Goal: Information Seeking & Learning: Learn about a topic

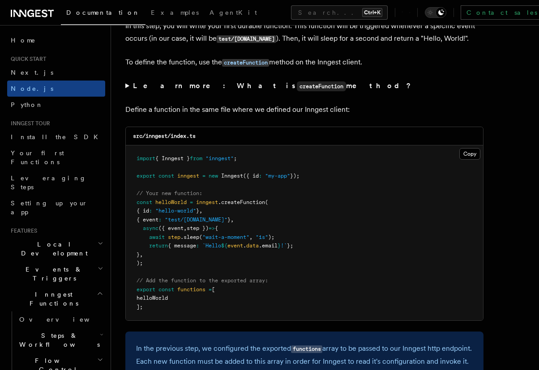
click at [22, 12] on icon at bounding box center [19, 13] width 13 height 7
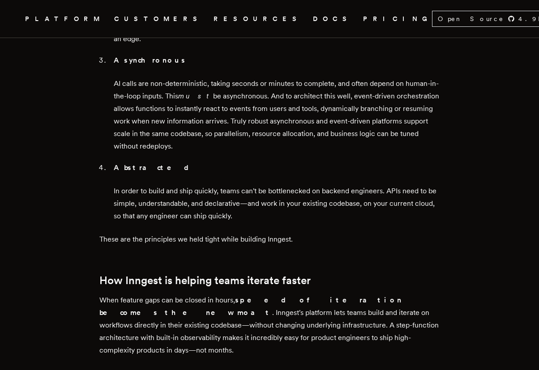
scroll to position [1181, 0]
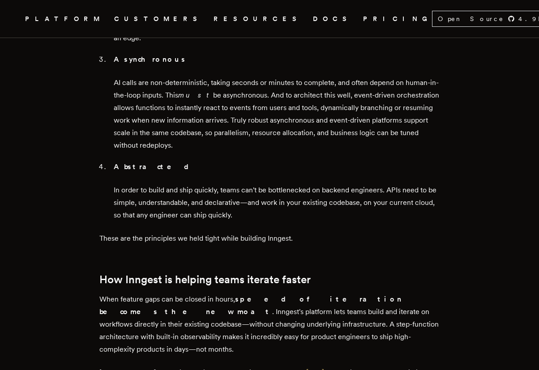
click at [239, 184] on p "In order to build and ship quickly, teams can't be bottlenecked on backend engi…" at bounding box center [277, 203] width 326 height 38
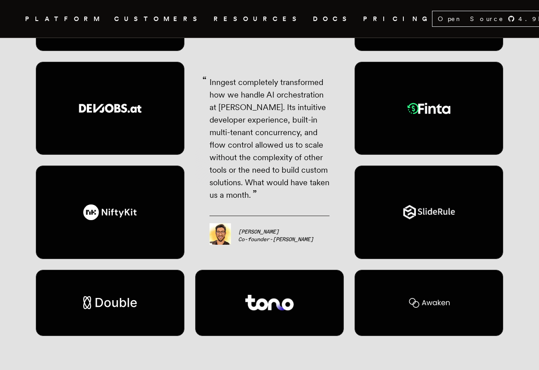
scroll to position [1772, 0]
